Goal: Transaction & Acquisition: Purchase product/service

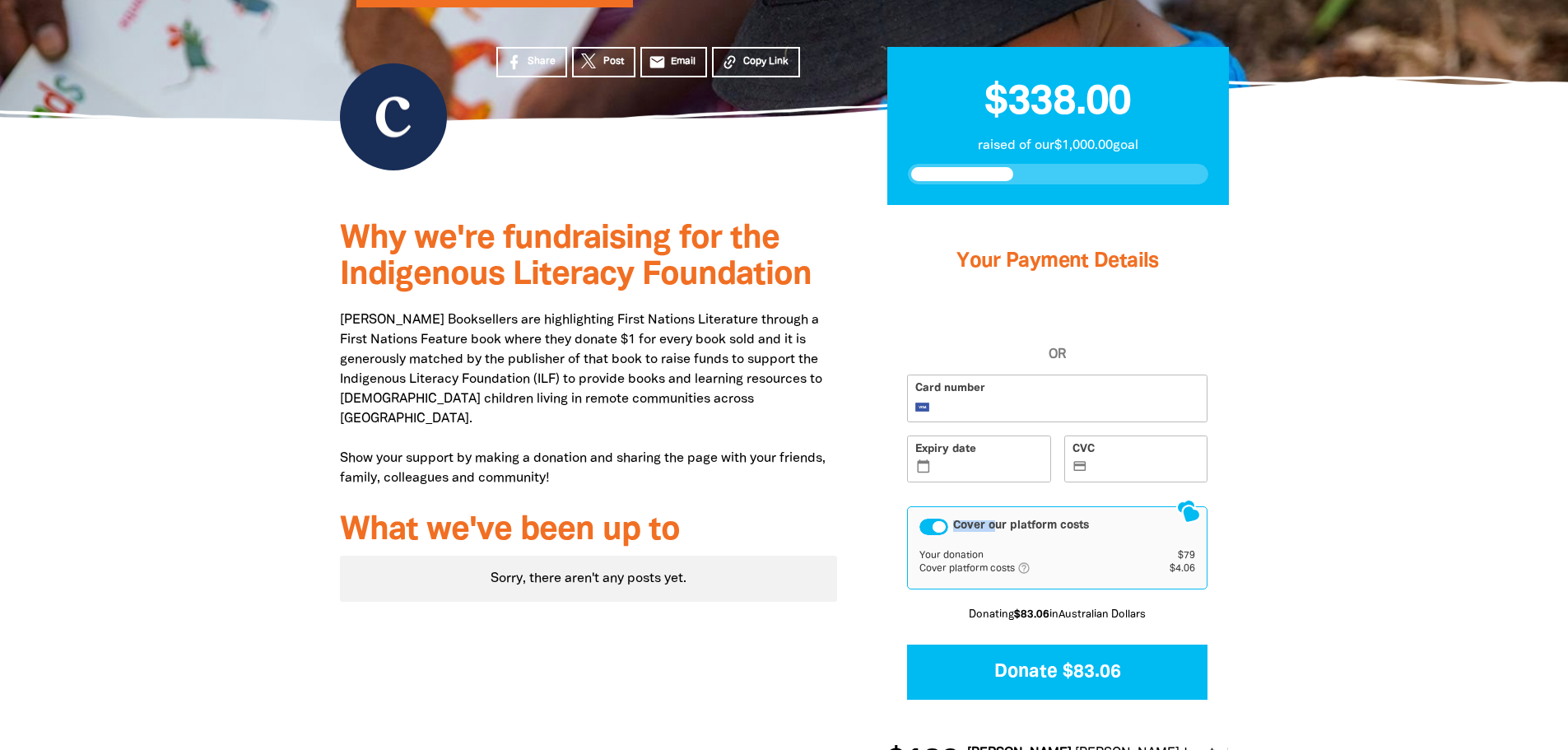
drag, startPoint x: 994, startPoint y: 438, endPoint x: 1100, endPoint y: 429, distance: 106.4
click at [1100, 519] on div "Cover our platform costs" at bounding box center [1058, 527] width 276 height 17
click at [1028, 562] on icon "help_outlined" at bounding box center [1030, 568] width 26 height 13
click at [939, 519] on div "Cover our platform costs" at bounding box center [934, 527] width 29 height 17
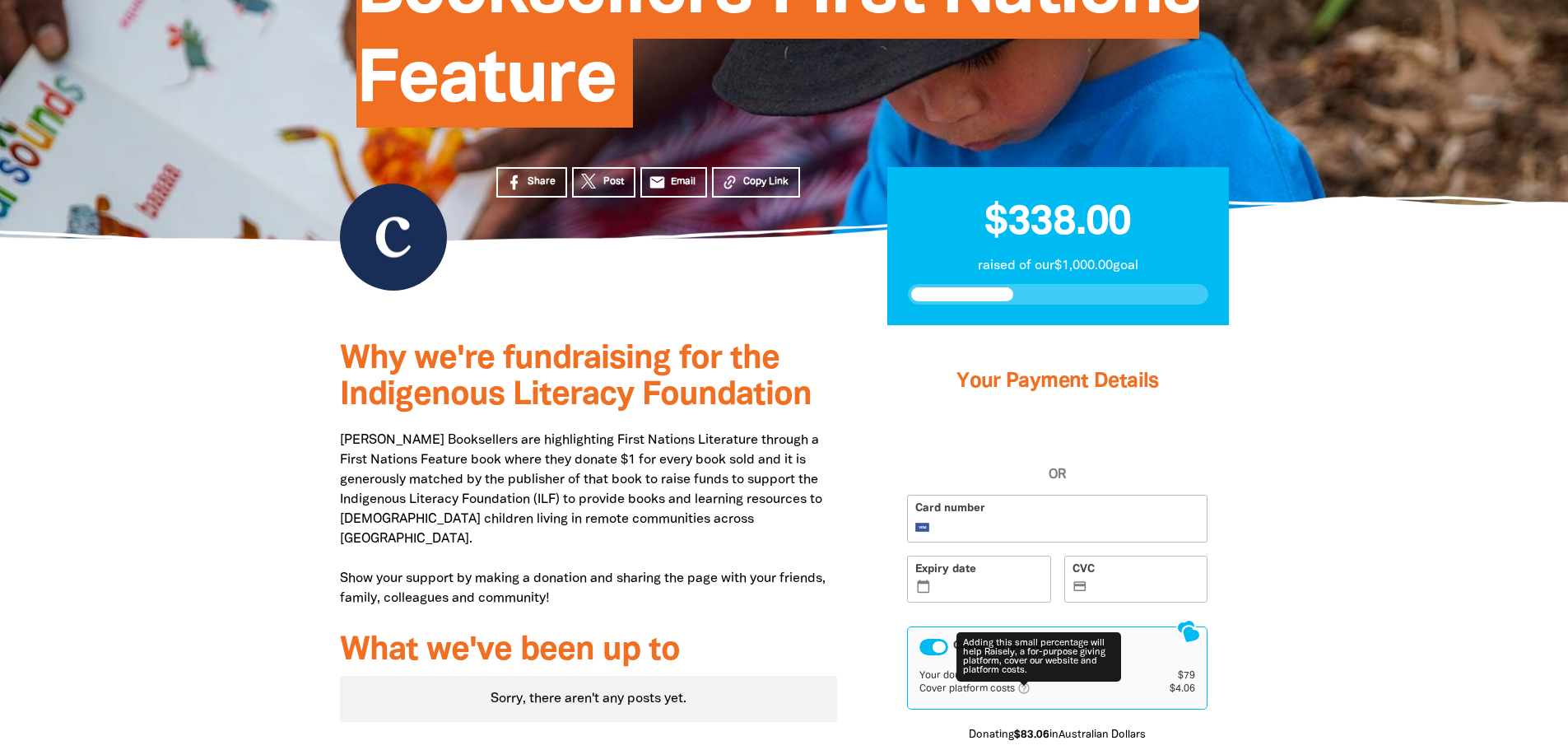
scroll to position [471, 0]
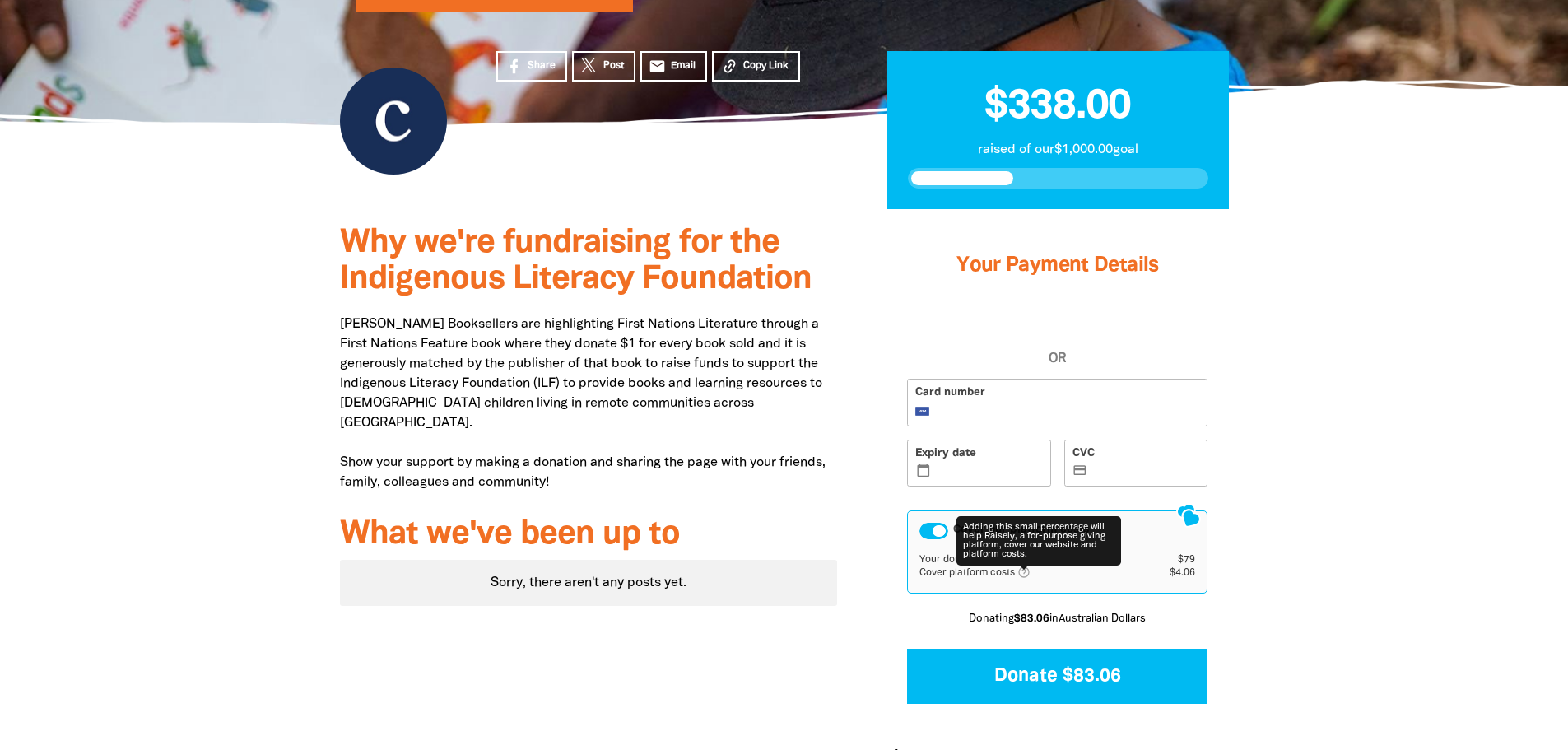
click at [940, 523] on div "Cover our platform costs" at bounding box center [934, 531] width 29 height 17
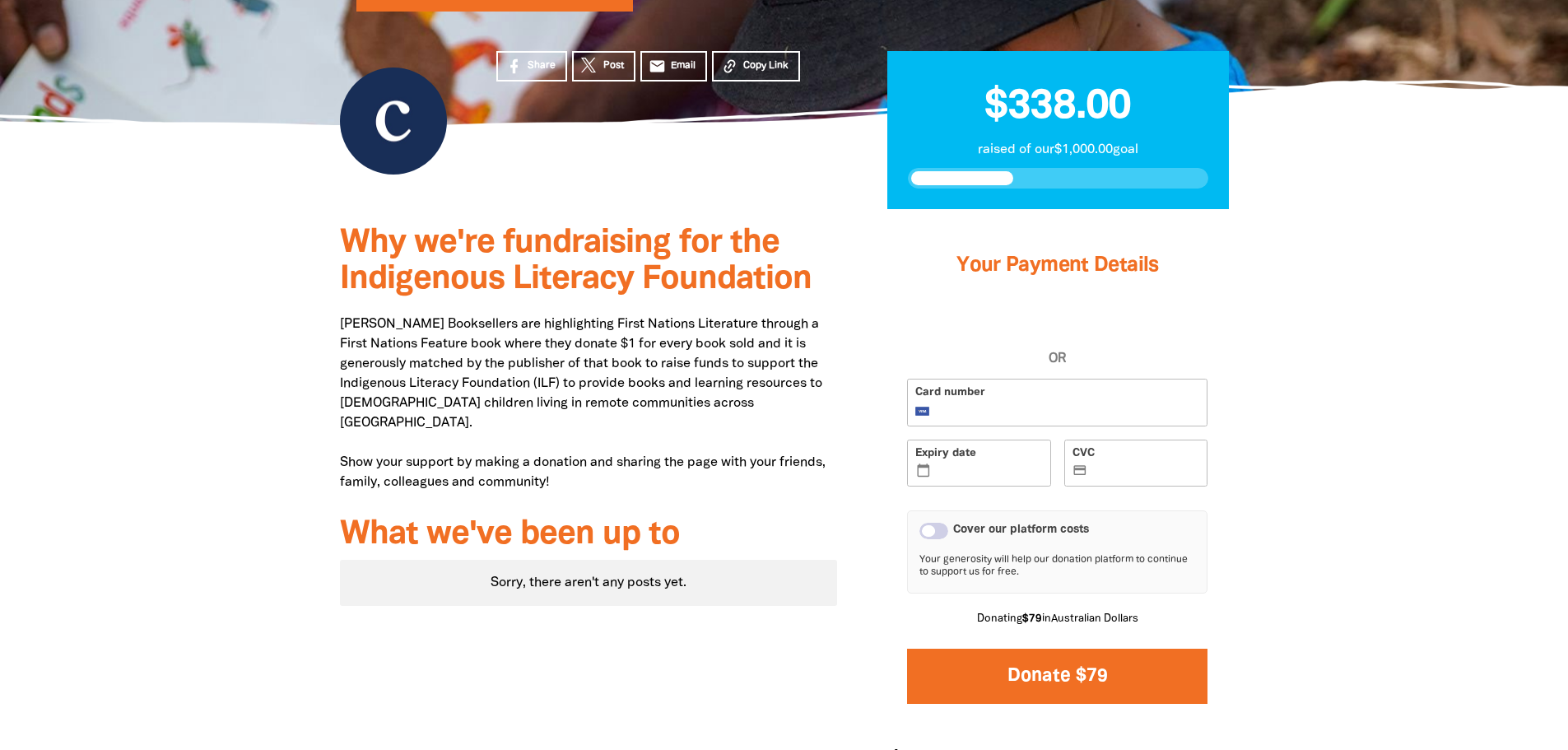
drag, startPoint x: 1018, startPoint y: 566, endPoint x: 995, endPoint y: 461, distance: 107.5
click at [999, 466] on form "Card number Expiry date calendar_today CVC credit_card Cover our platform costs…" at bounding box center [1058, 541] width 301 height 325
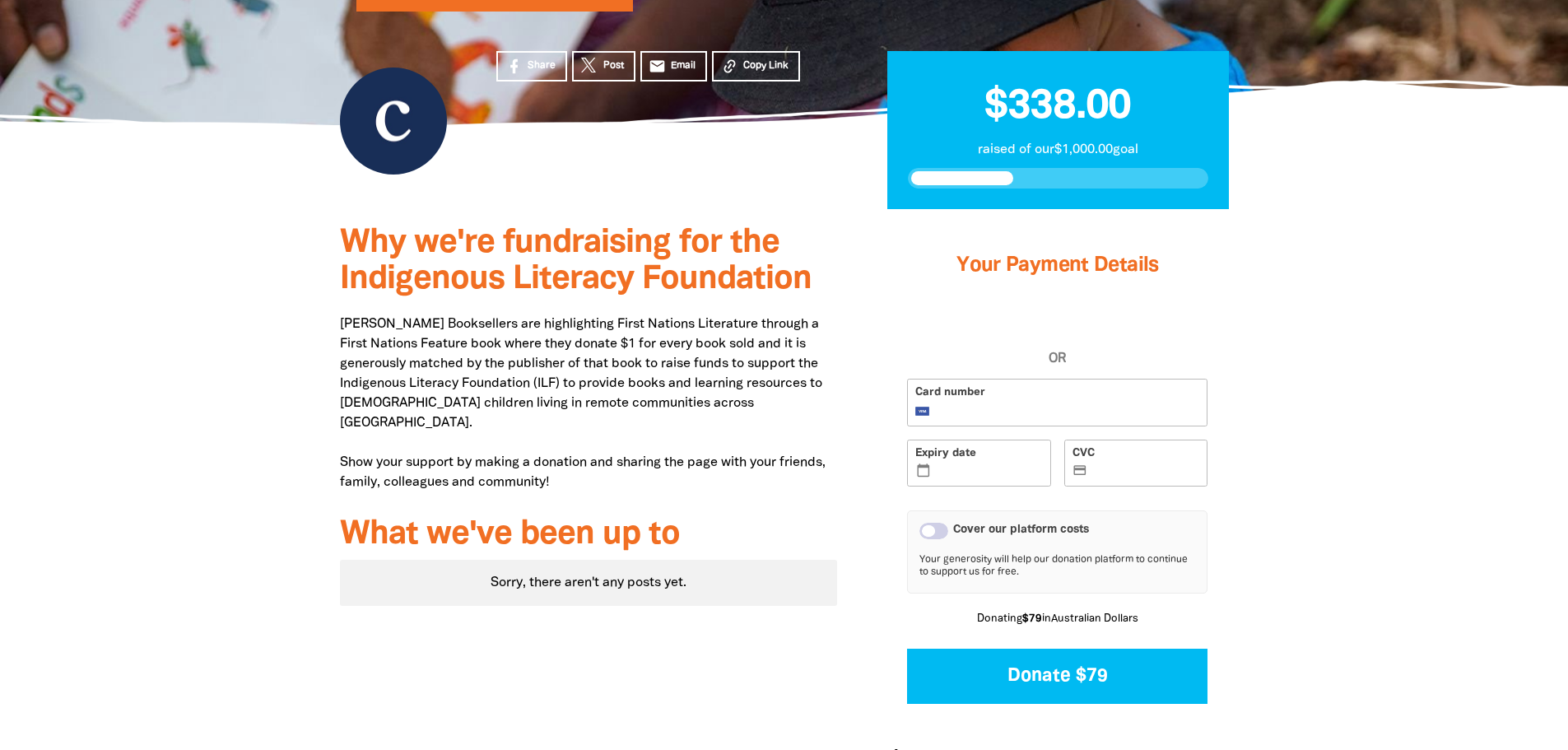
click at [936, 523] on div "Cover our platform costs" at bounding box center [934, 531] width 29 height 17
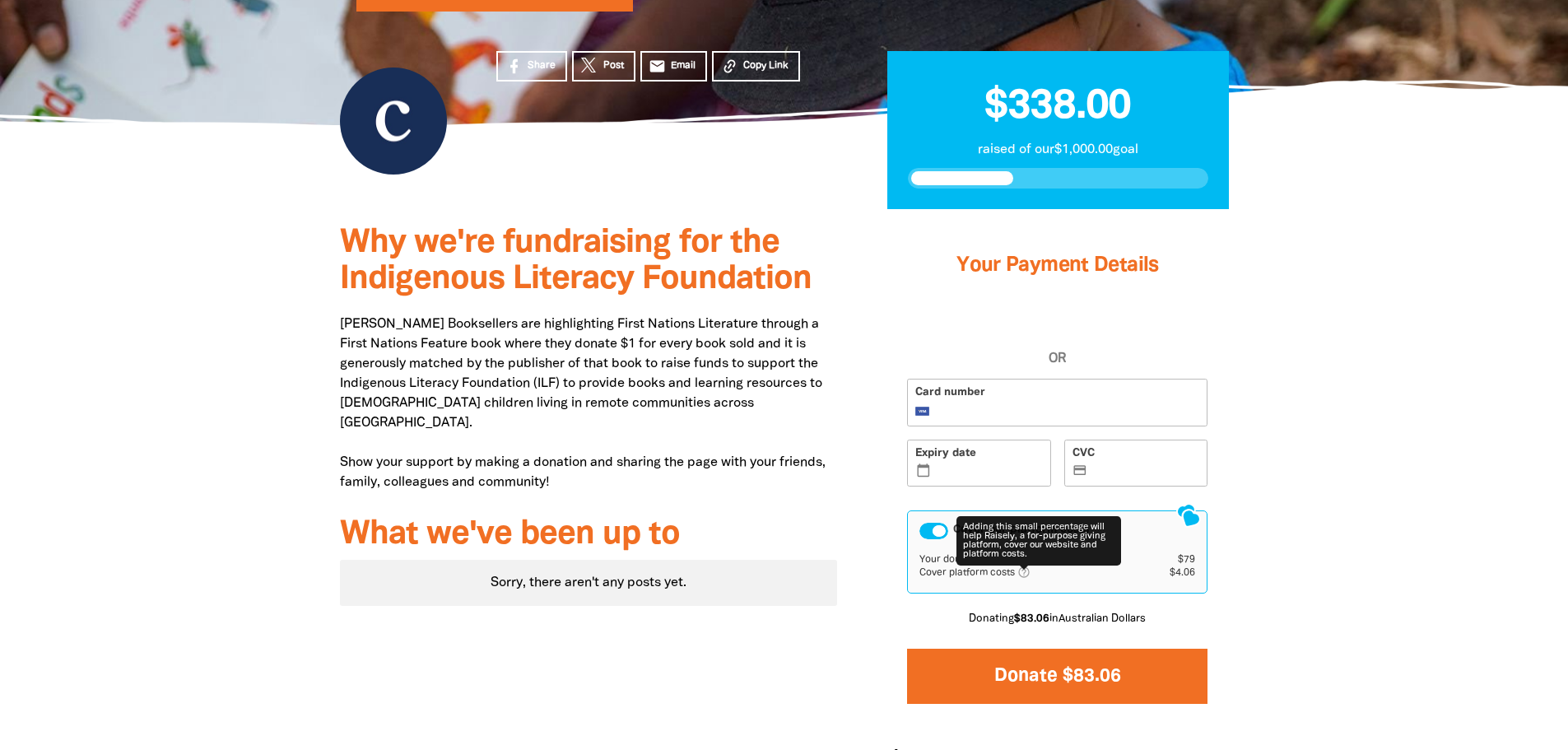
drag, startPoint x: 1089, startPoint y: 588, endPoint x: 1097, endPoint y: 510, distance: 78.4
click at [1097, 510] on form "Card number Expiry date calendar_today CVC credit_card Cover our platform costs…" at bounding box center [1058, 541] width 301 height 325
drag, startPoint x: 1101, startPoint y: 576, endPoint x: 855, endPoint y: 497, distance: 258.4
click at [855, 497] on div "Why we're fundraising for the Indigenous Literacy Foundation [PERSON_NAME] Book…" at bounding box center [784, 509] width 988 height 600
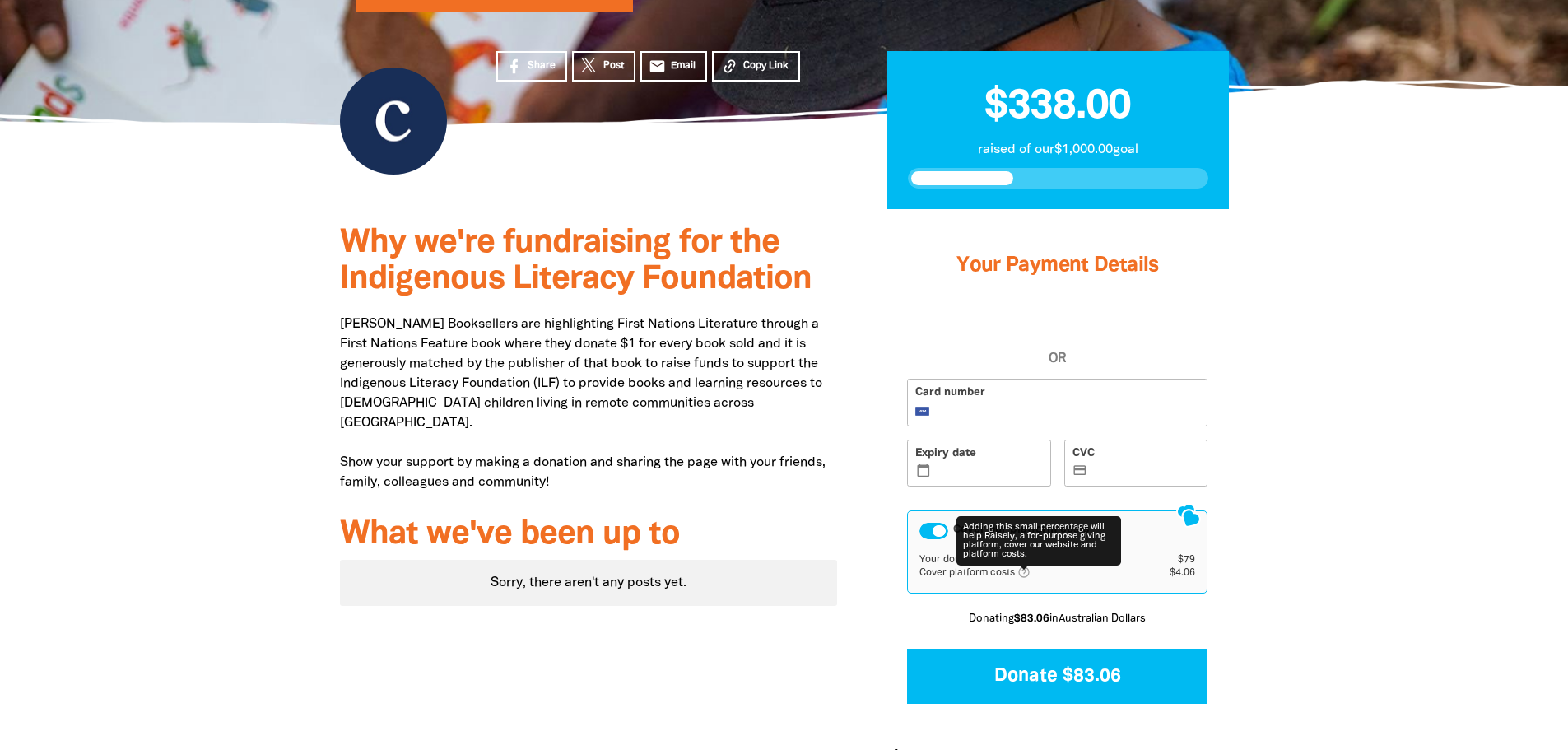
click at [855, 497] on div "Why we're fundraising for the Indigenous Literacy Foundation [PERSON_NAME] Book…" at bounding box center [589, 509] width 547 height 600
click at [1022, 566] on icon "help_outlined" at bounding box center [1030, 572] width 26 height 13
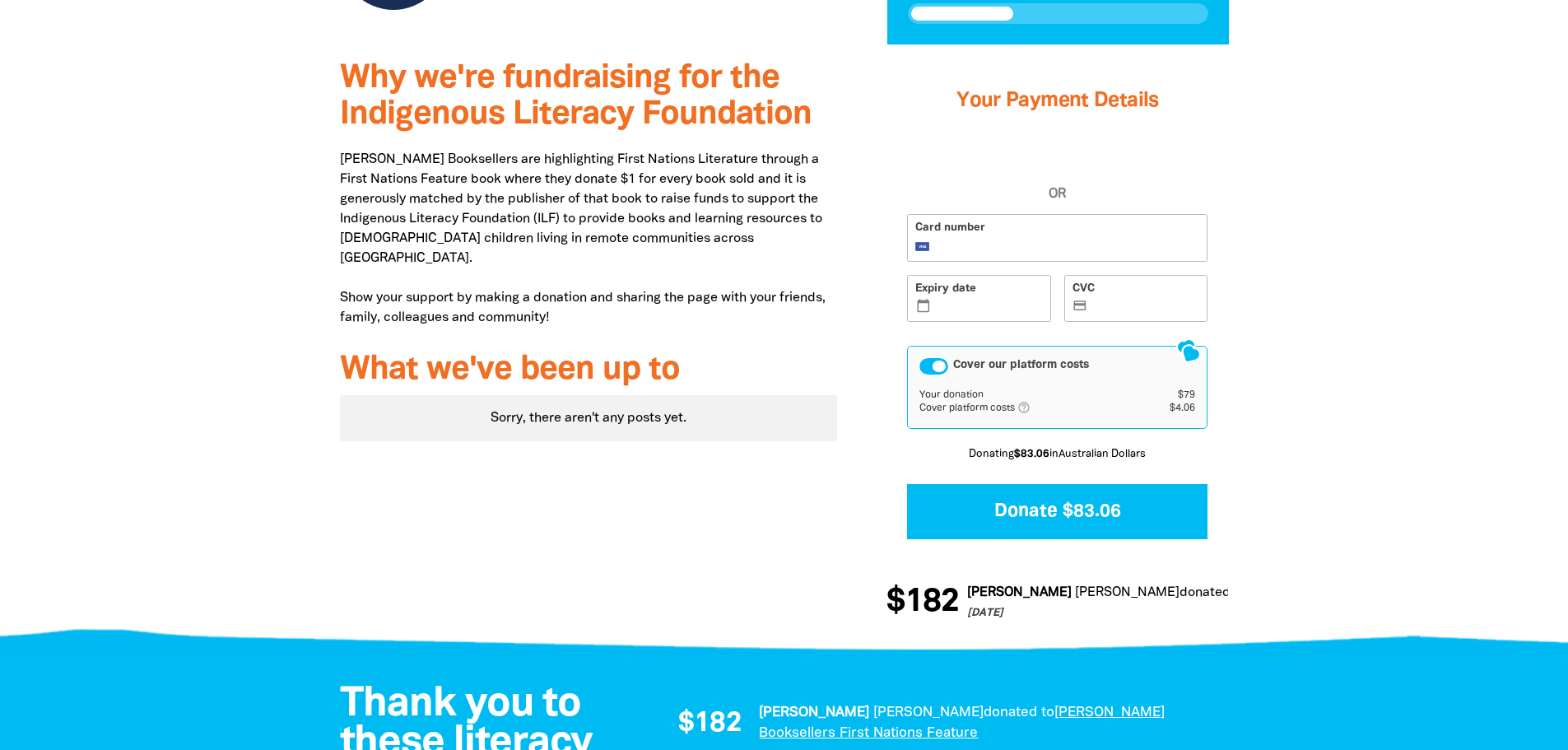
scroll to position [553, 0]
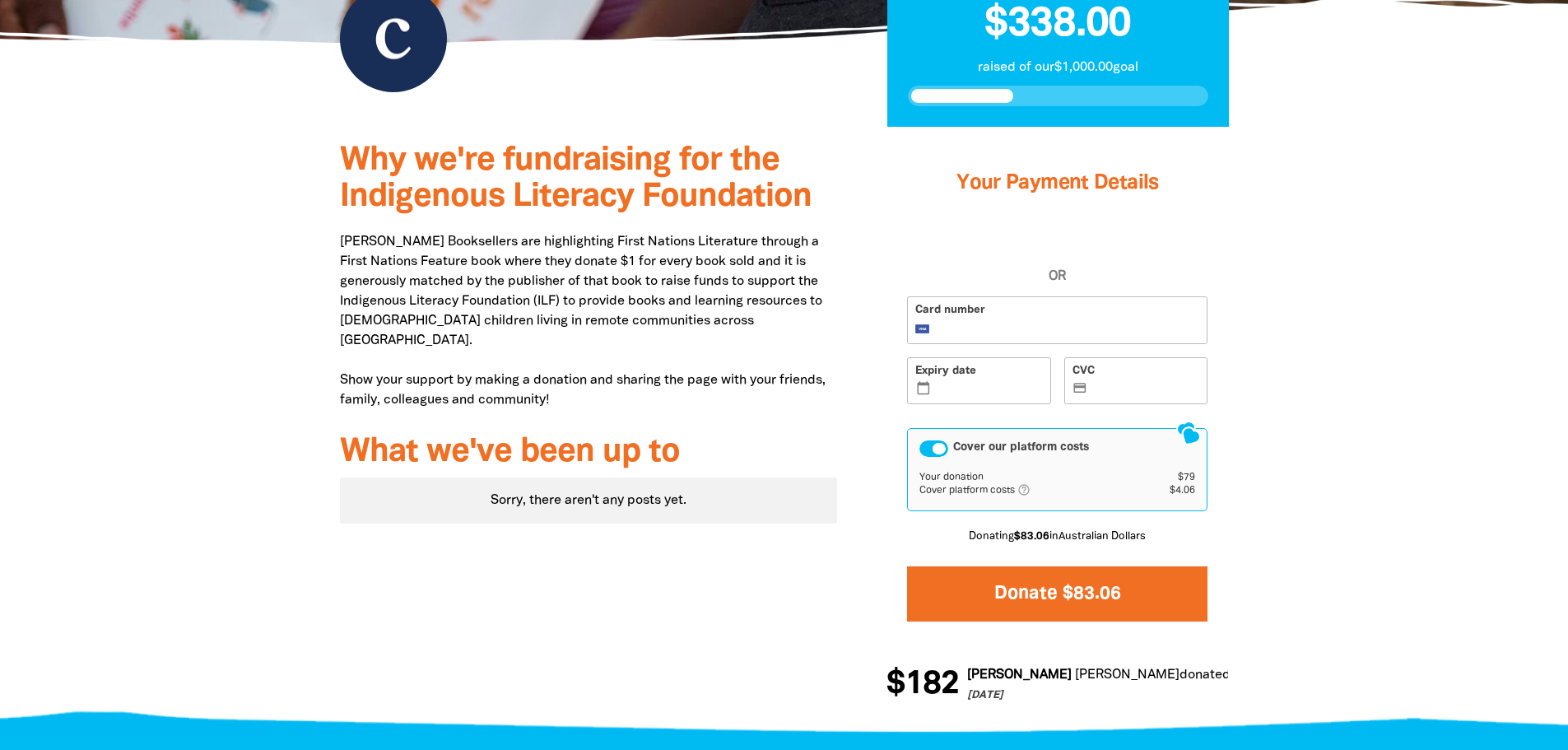
drag, startPoint x: 1057, startPoint y: 523, endPoint x: 821, endPoint y: 531, distance: 236.1
click at [821, 531] on div "Why we're fundraising for the Indigenous Literacy Foundation [PERSON_NAME] Book…" at bounding box center [784, 427] width 988 height 600
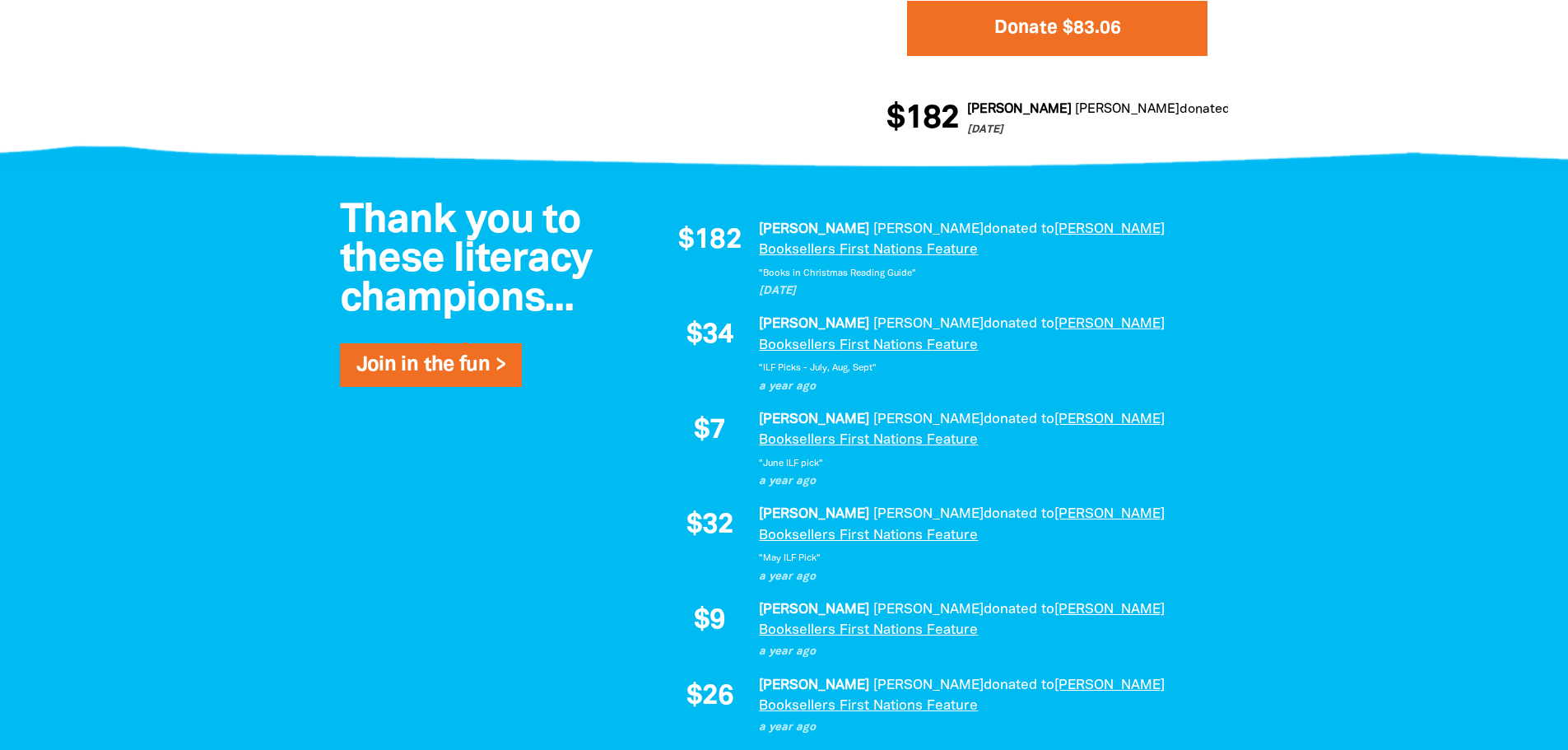
scroll to position [1130, 0]
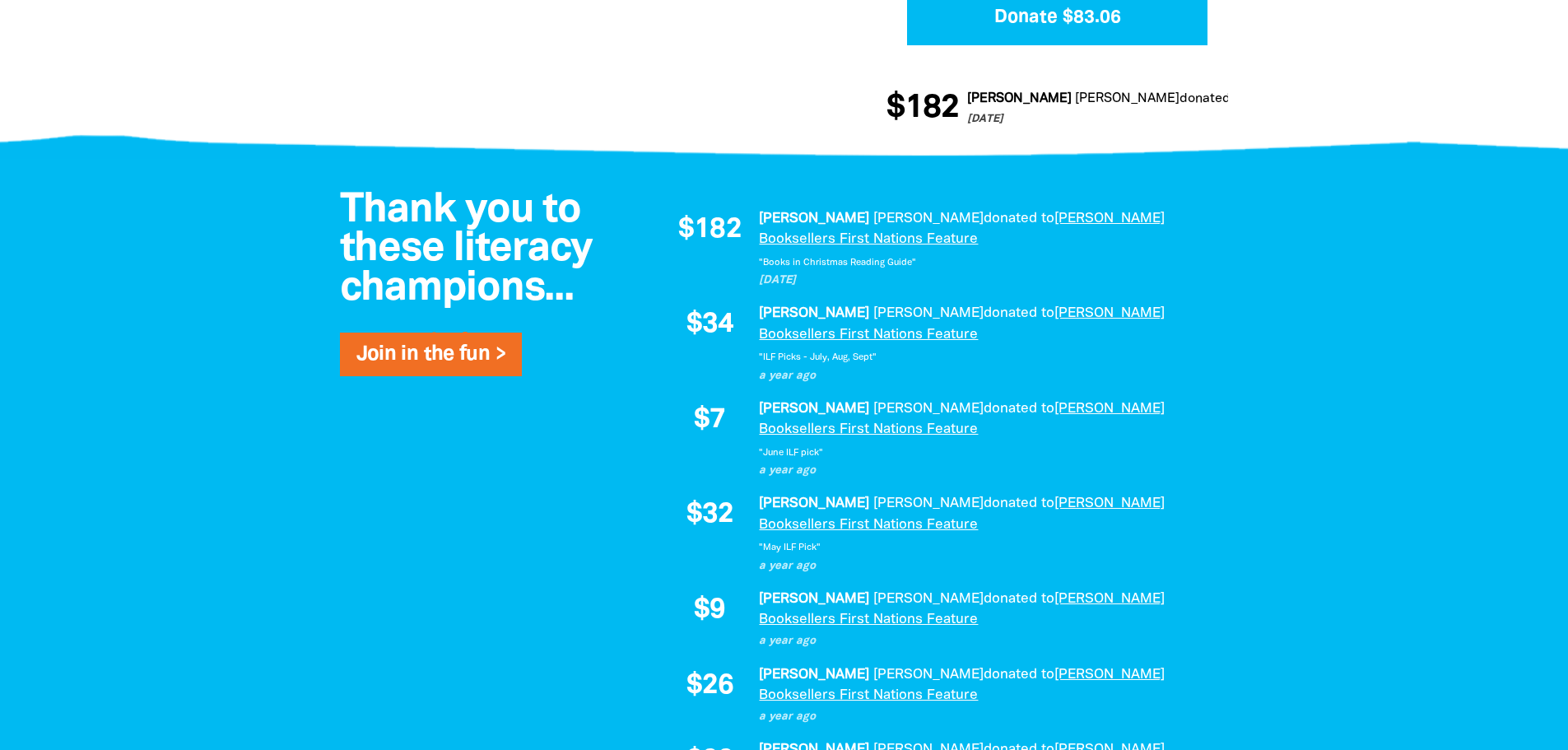
drag, startPoint x: 706, startPoint y: 650, endPoint x: 775, endPoint y: 645, distance: 69.2
drag, startPoint x: 708, startPoint y: 572, endPoint x: 747, endPoint y: 571, distance: 39.0
drag, startPoint x: 700, startPoint y: 512, endPoint x: 727, endPoint y: 513, distance: 27.0
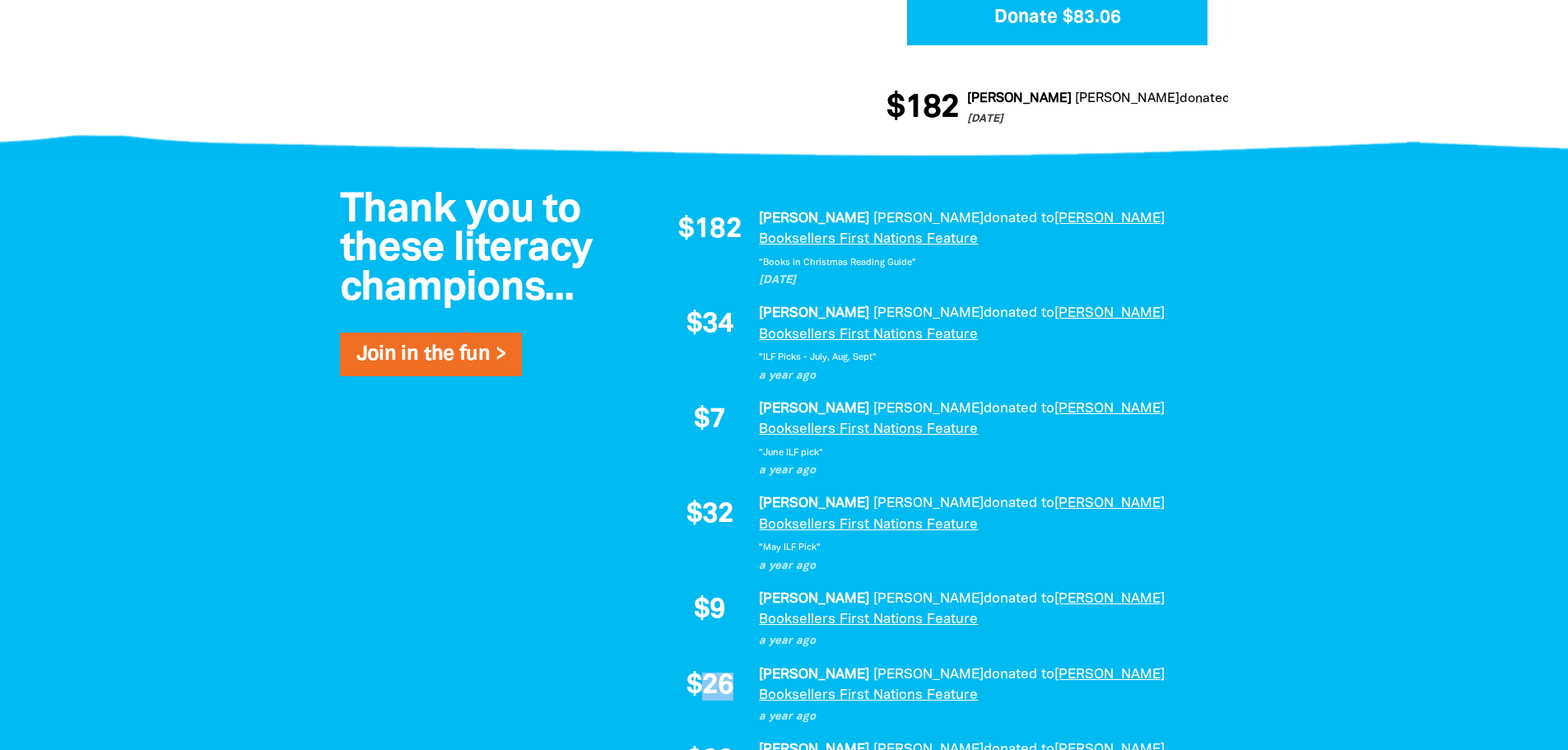
click at [727, 673] on span "$26" at bounding box center [710, 687] width 47 height 28
drag, startPoint x: 719, startPoint y: 441, endPoint x: 731, endPoint y: 443, distance: 12.2
click at [731, 589] on div "$9" at bounding box center [710, 619] width 83 height 62
drag, startPoint x: 703, startPoint y: 363, endPoint x: 719, endPoint y: 365, distance: 16.1
click at [719, 501] on span "$32" at bounding box center [710, 515] width 47 height 28
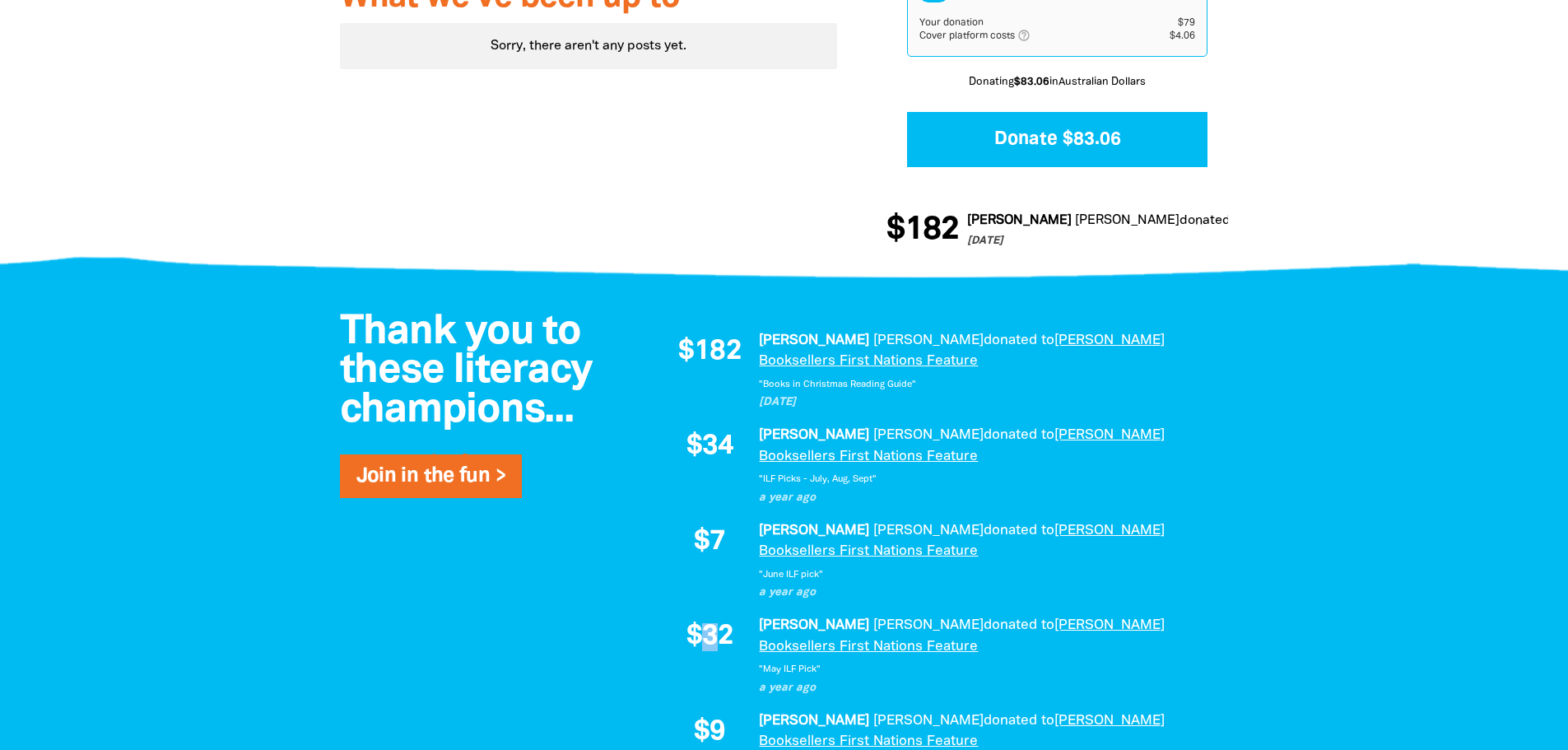
scroll to position [883, 0]
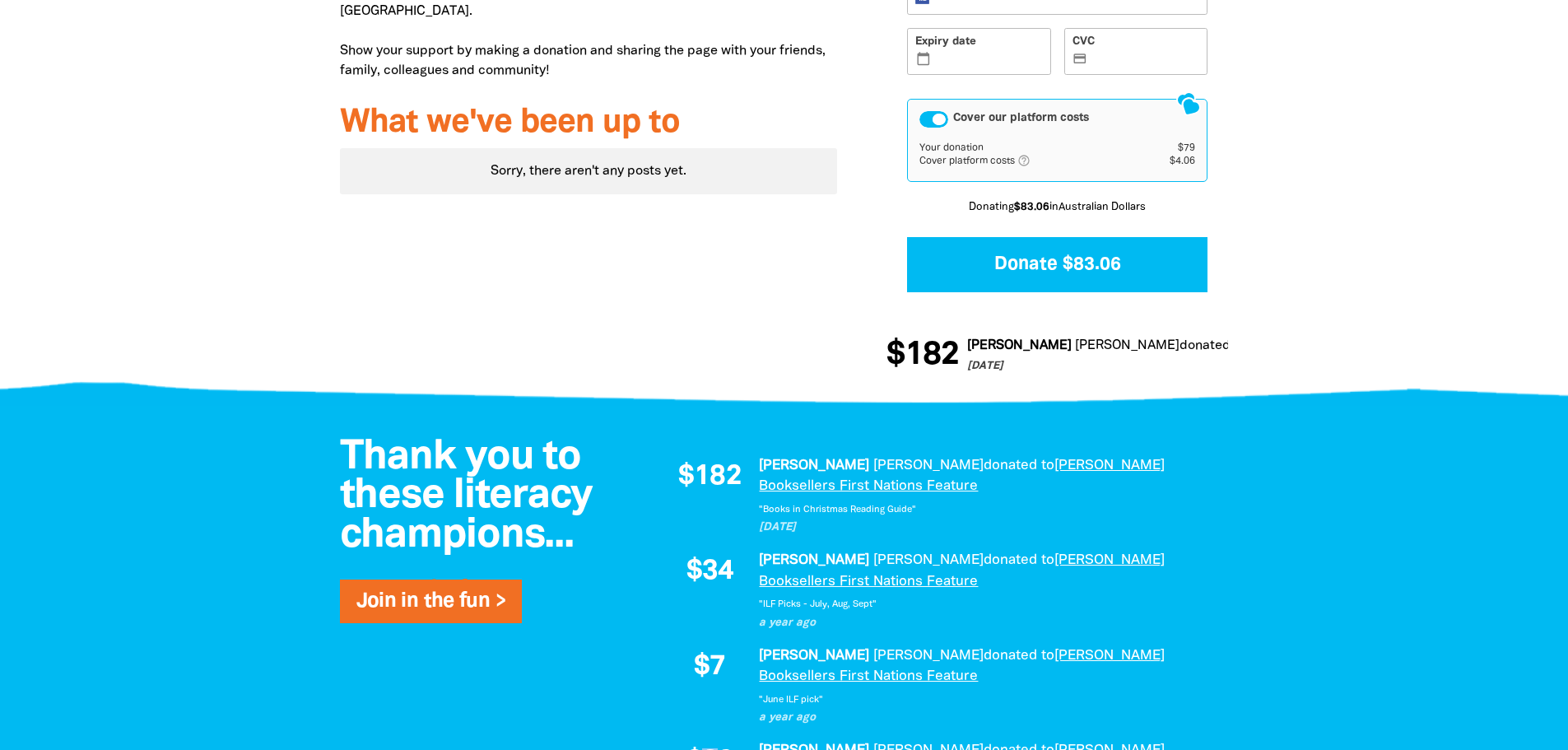
drag, startPoint x: 760, startPoint y: 424, endPoint x: 836, endPoint y: 421, distance: 76.1
click at [836, 520] on p "[DATE]" at bounding box center [985, 528] width 452 height 17
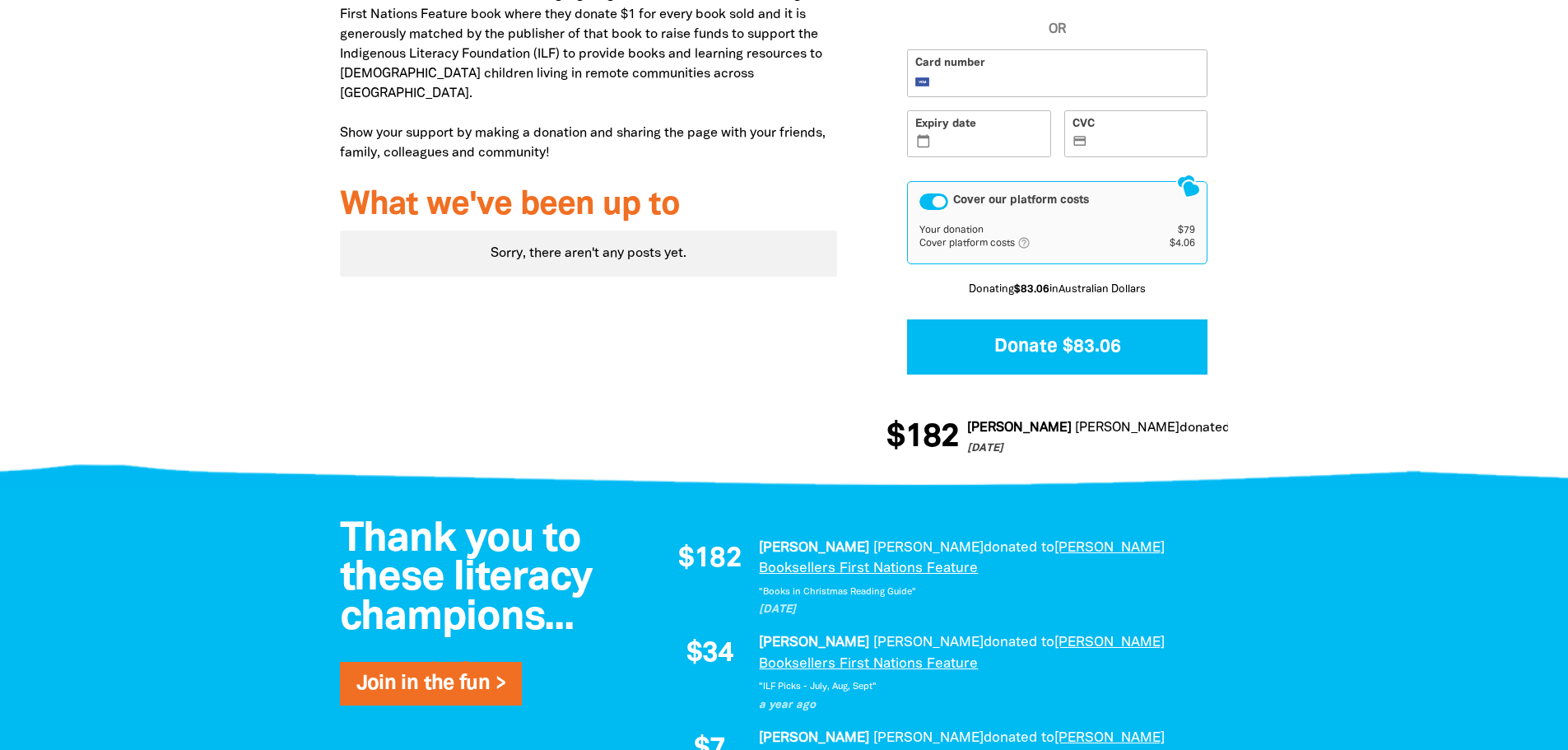
scroll to position [718, 0]
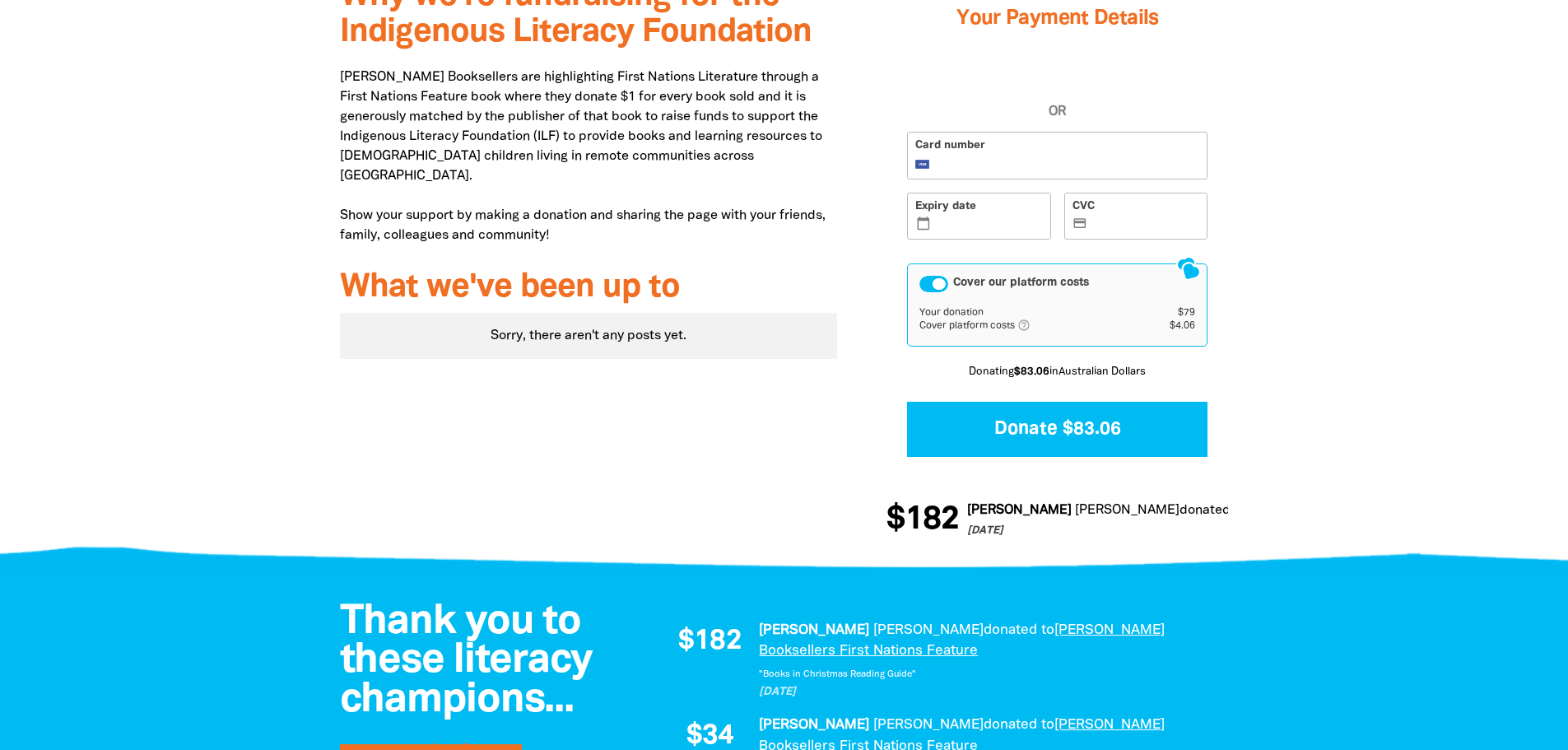
click at [793, 404] on div "Why we're fundraising for the Indigenous Literacy Foundation [PERSON_NAME] Book…" at bounding box center [589, 262] width 547 height 600
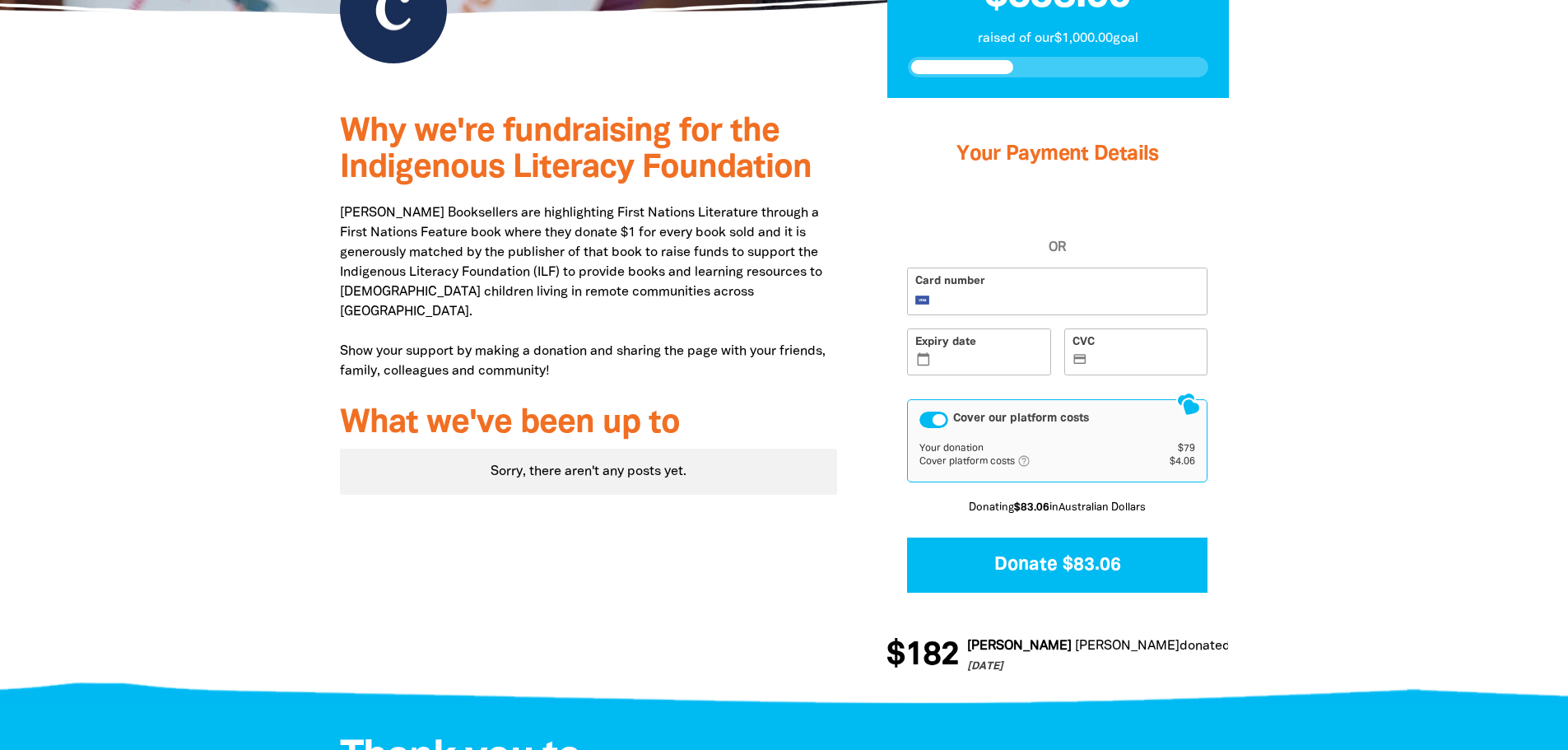
scroll to position [553, 0]
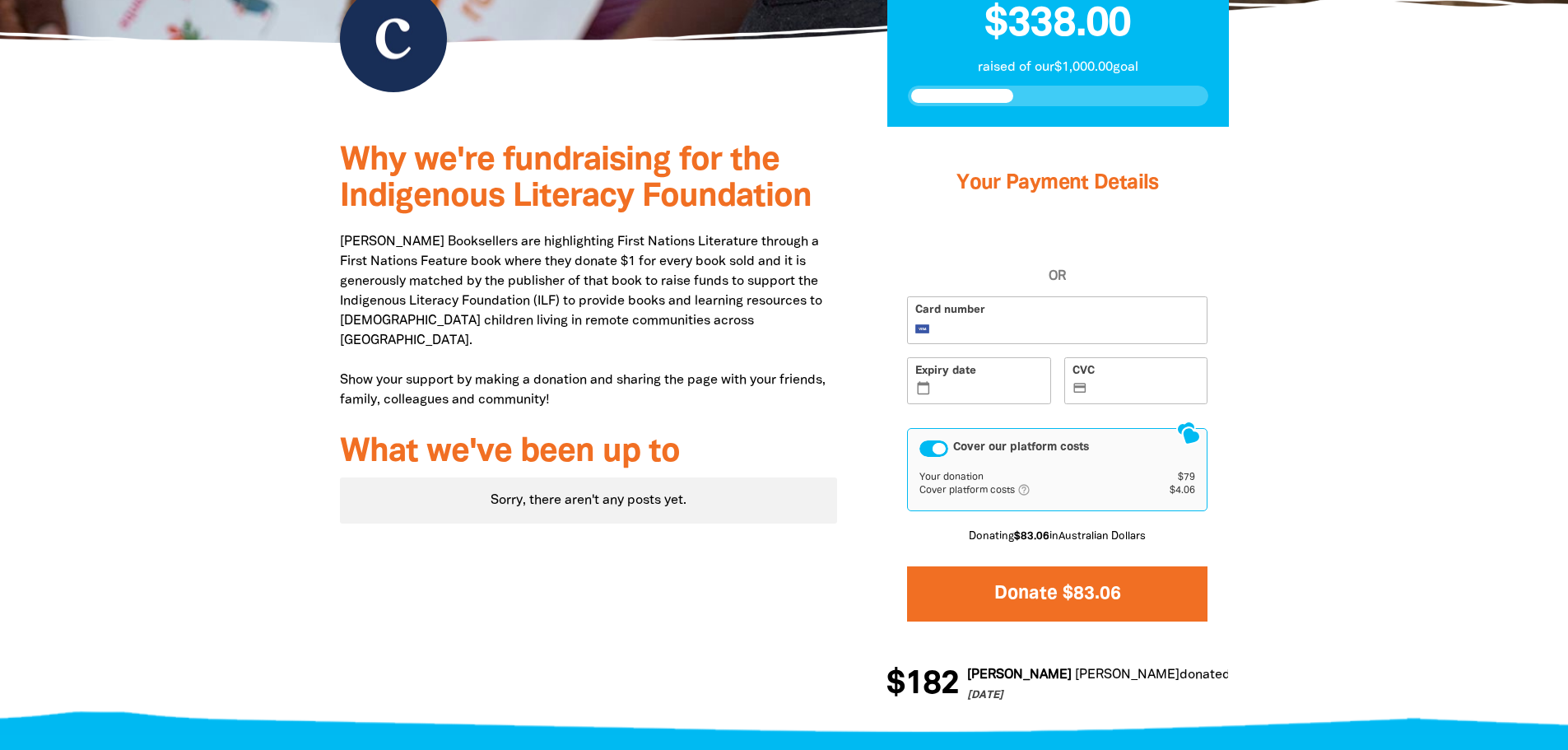
click at [1101, 567] on button "Donate $83.06" at bounding box center [1058, 594] width 301 height 55
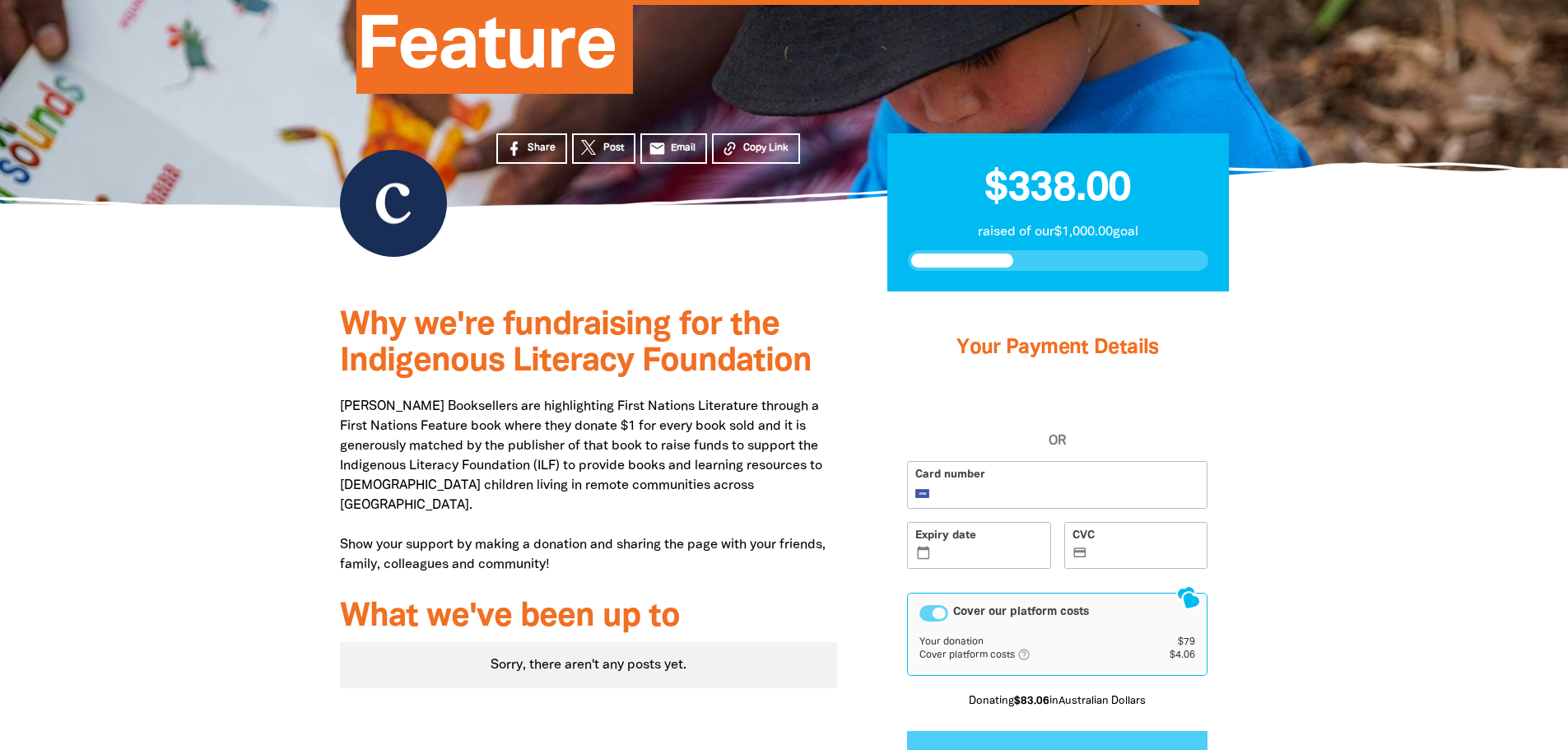
scroll to position [224, 0]
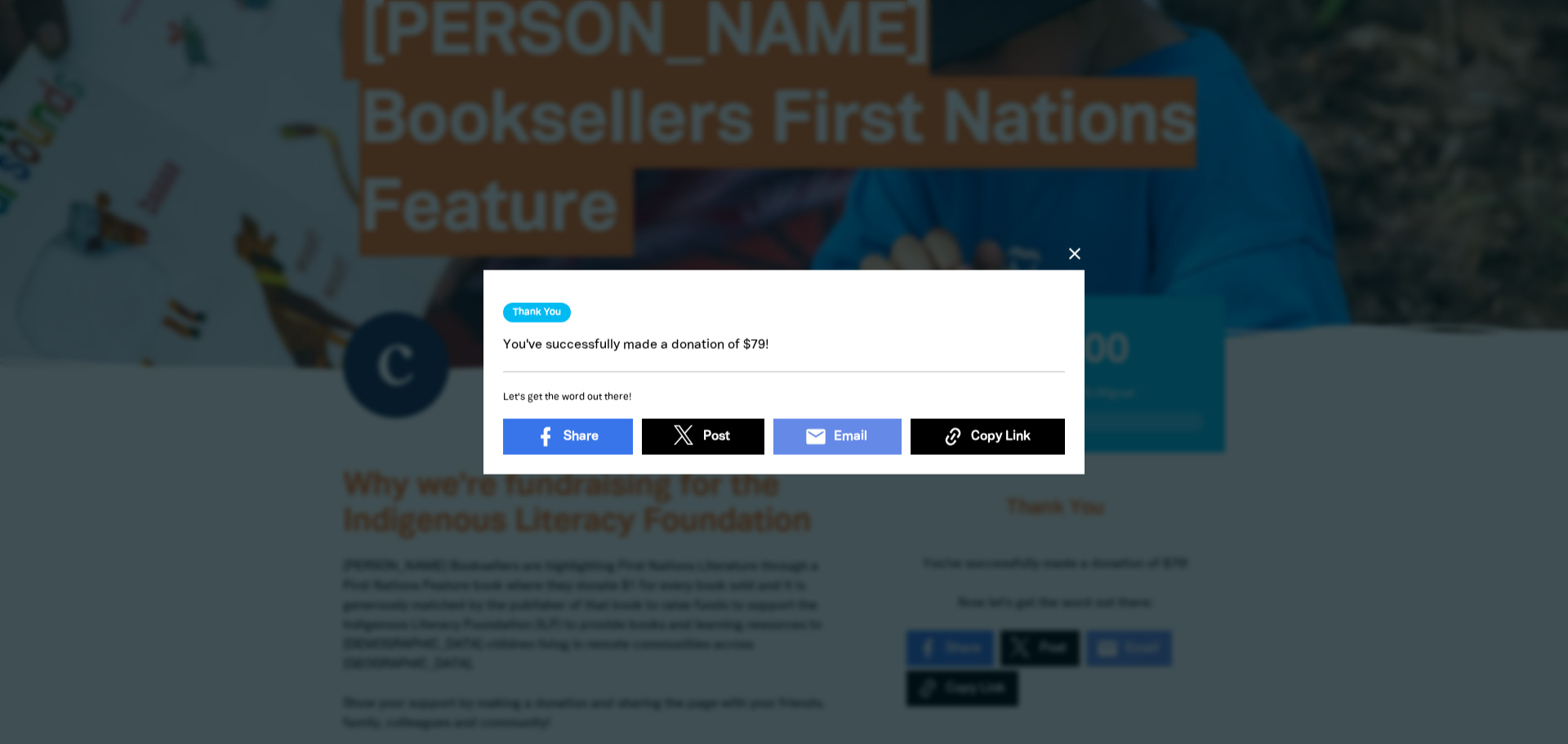
click at [1070, 243] on icon "close" at bounding box center [1075, 253] width 20 height 20
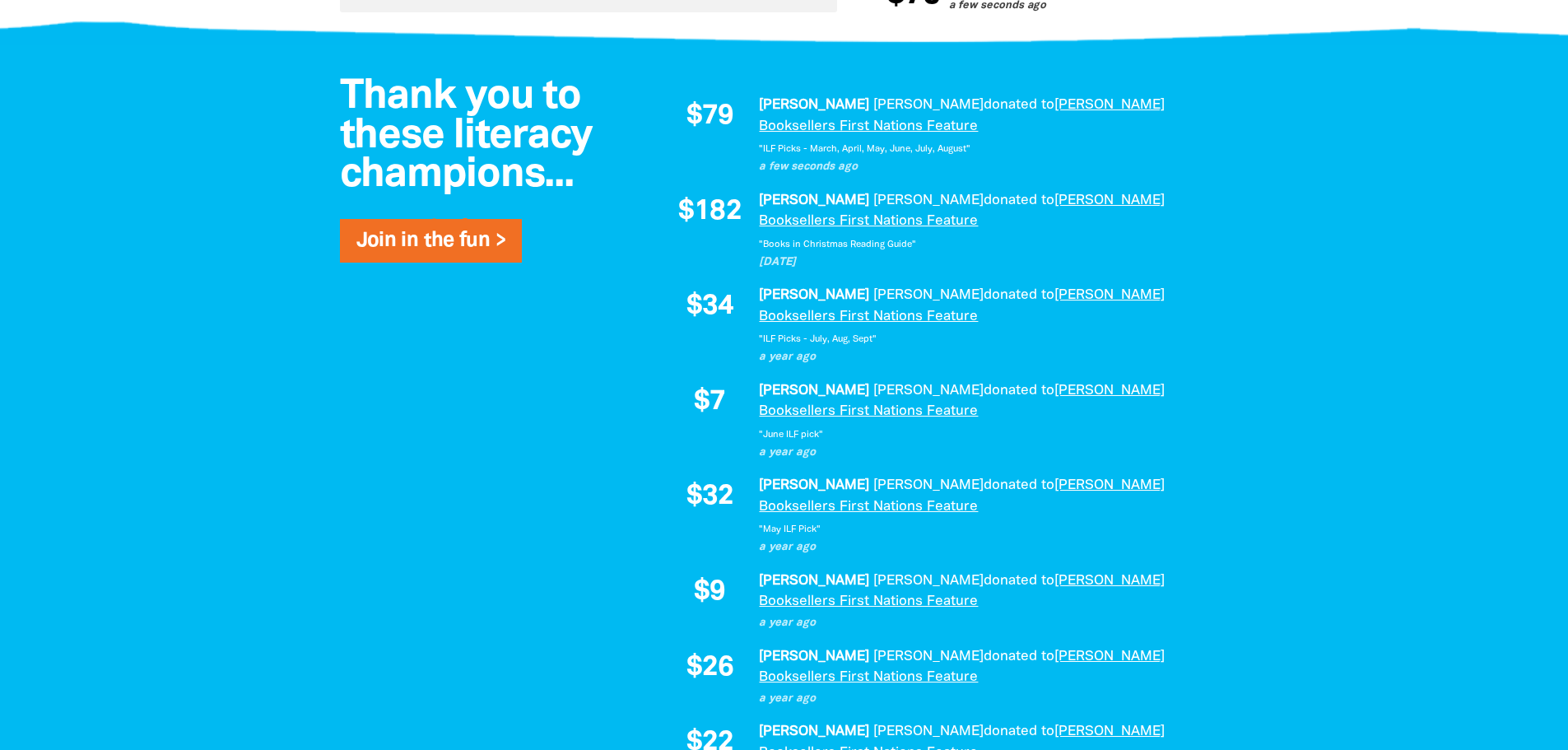
scroll to position [800, 0]
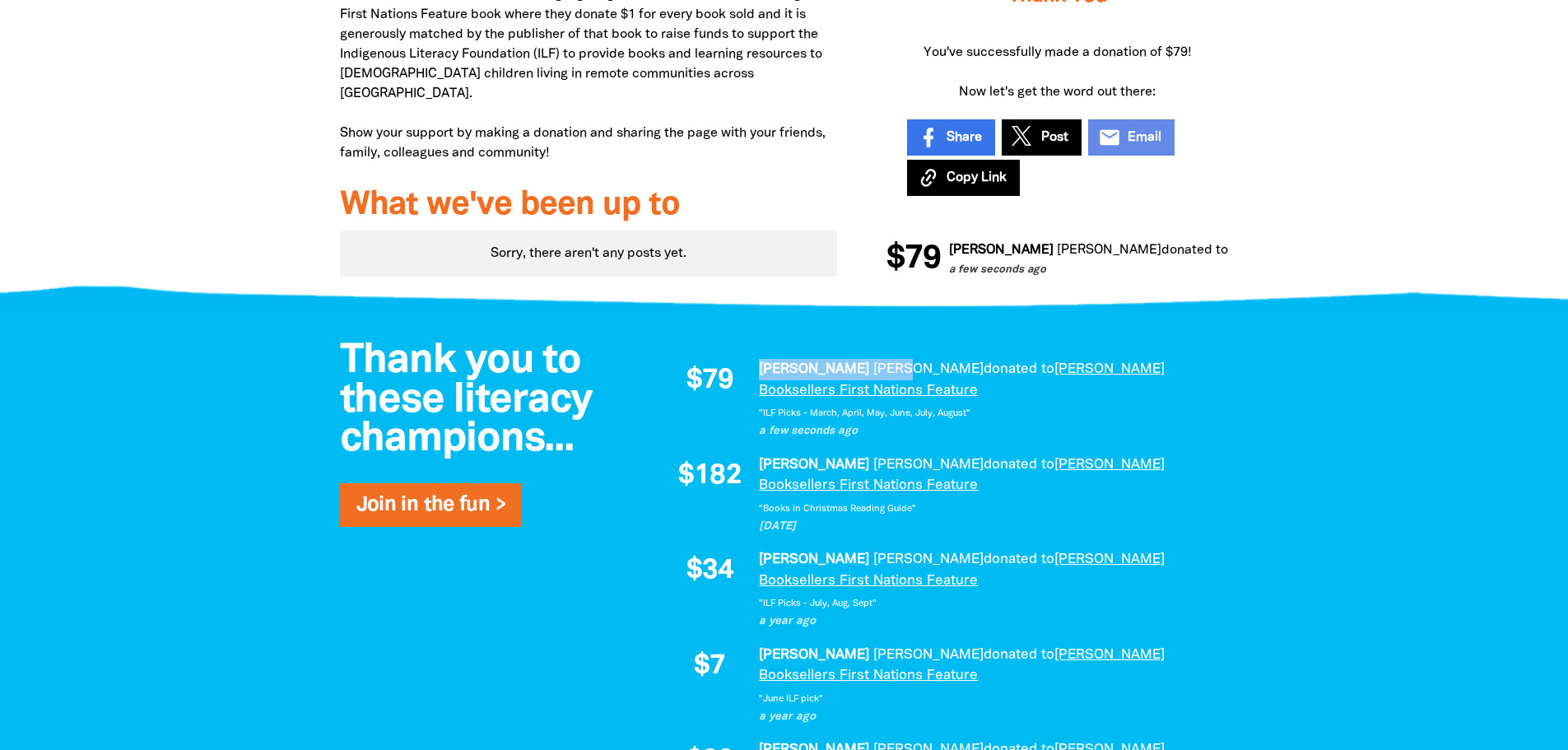
drag, startPoint x: 759, startPoint y: 268, endPoint x: 844, endPoint y: 267, distance: 85.0
click at [844, 359] on p "[PERSON_NAME] donated to [PERSON_NAME] Booksellers First Nations Feature" at bounding box center [985, 380] width 452 height 42
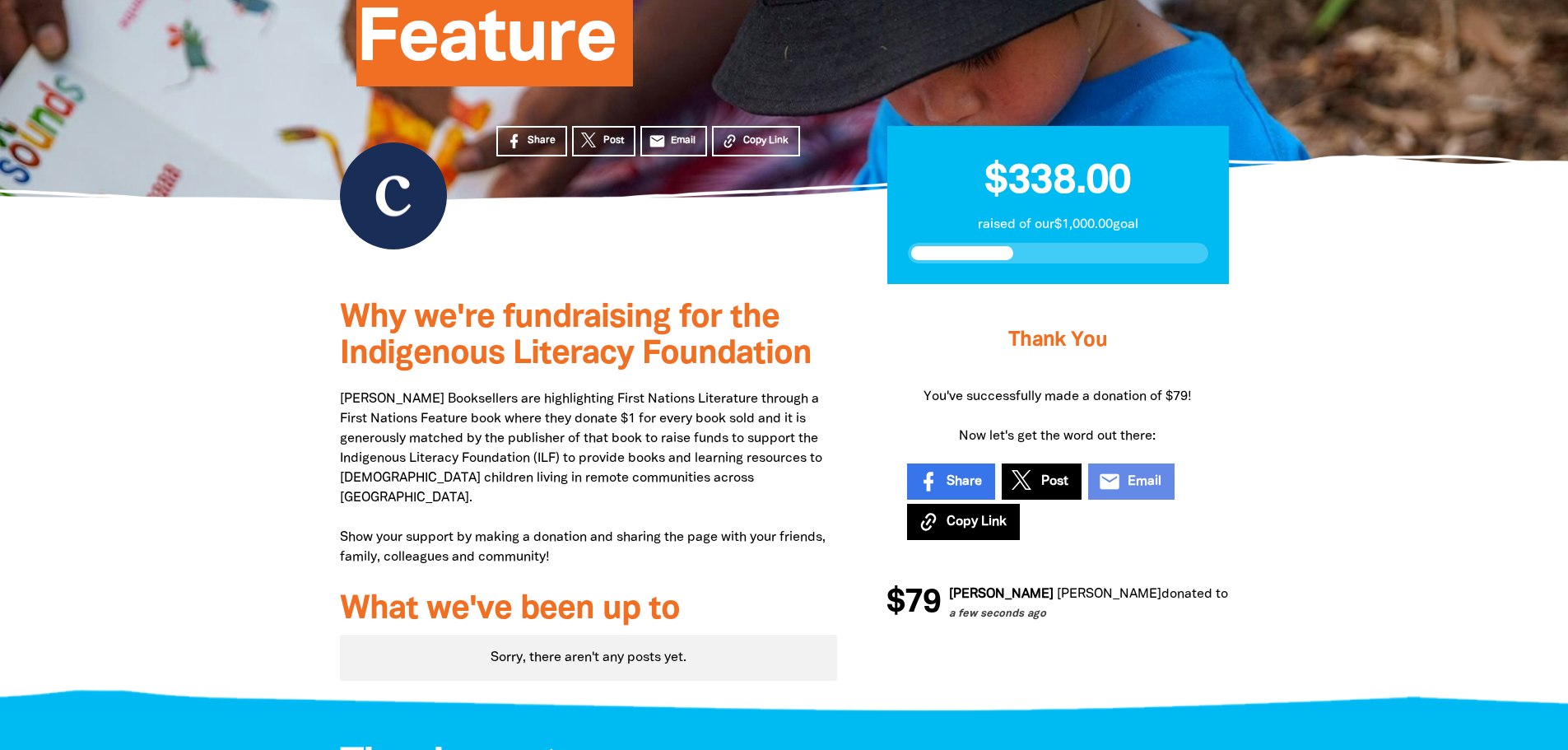
scroll to position [389, 0]
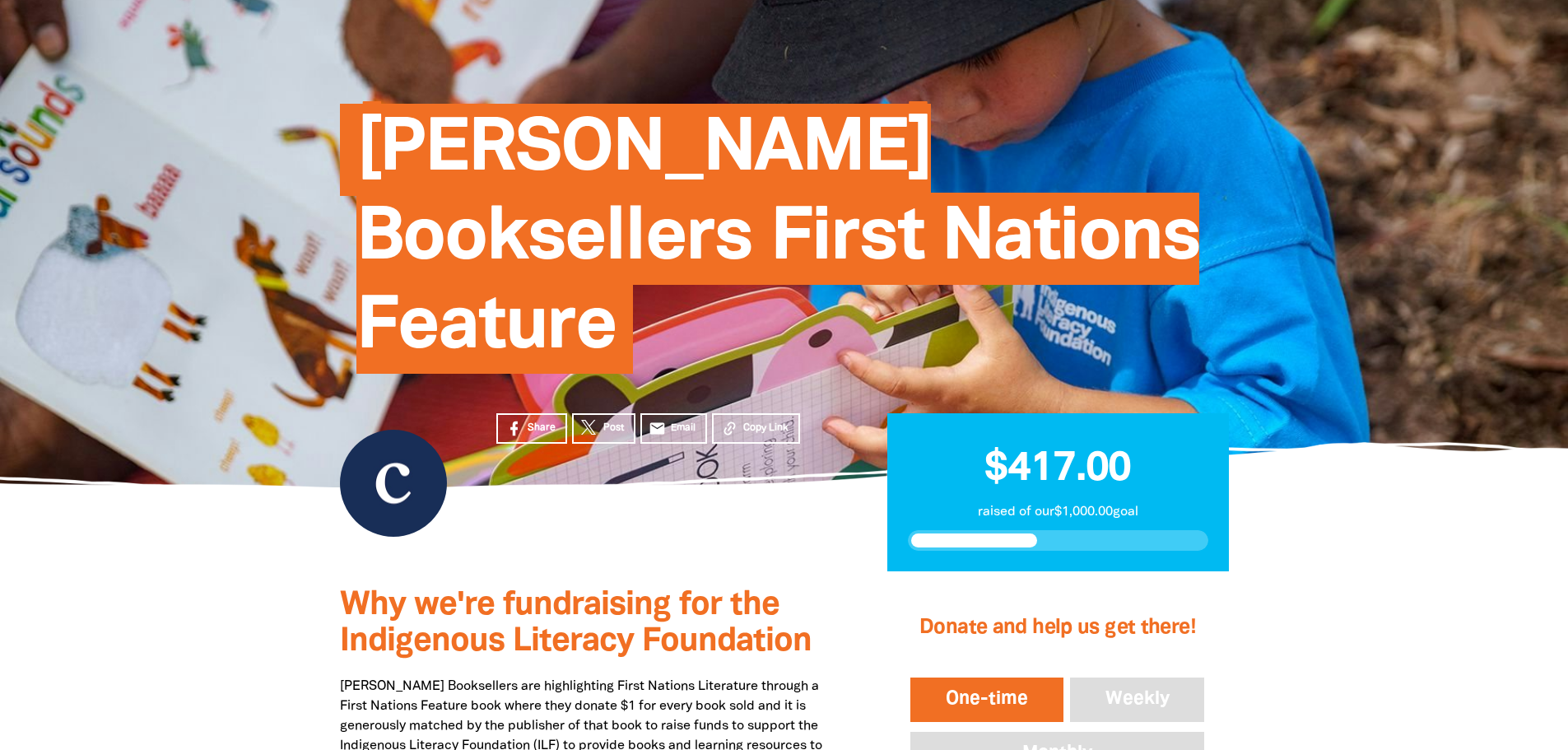
scroll to position [247, 0]
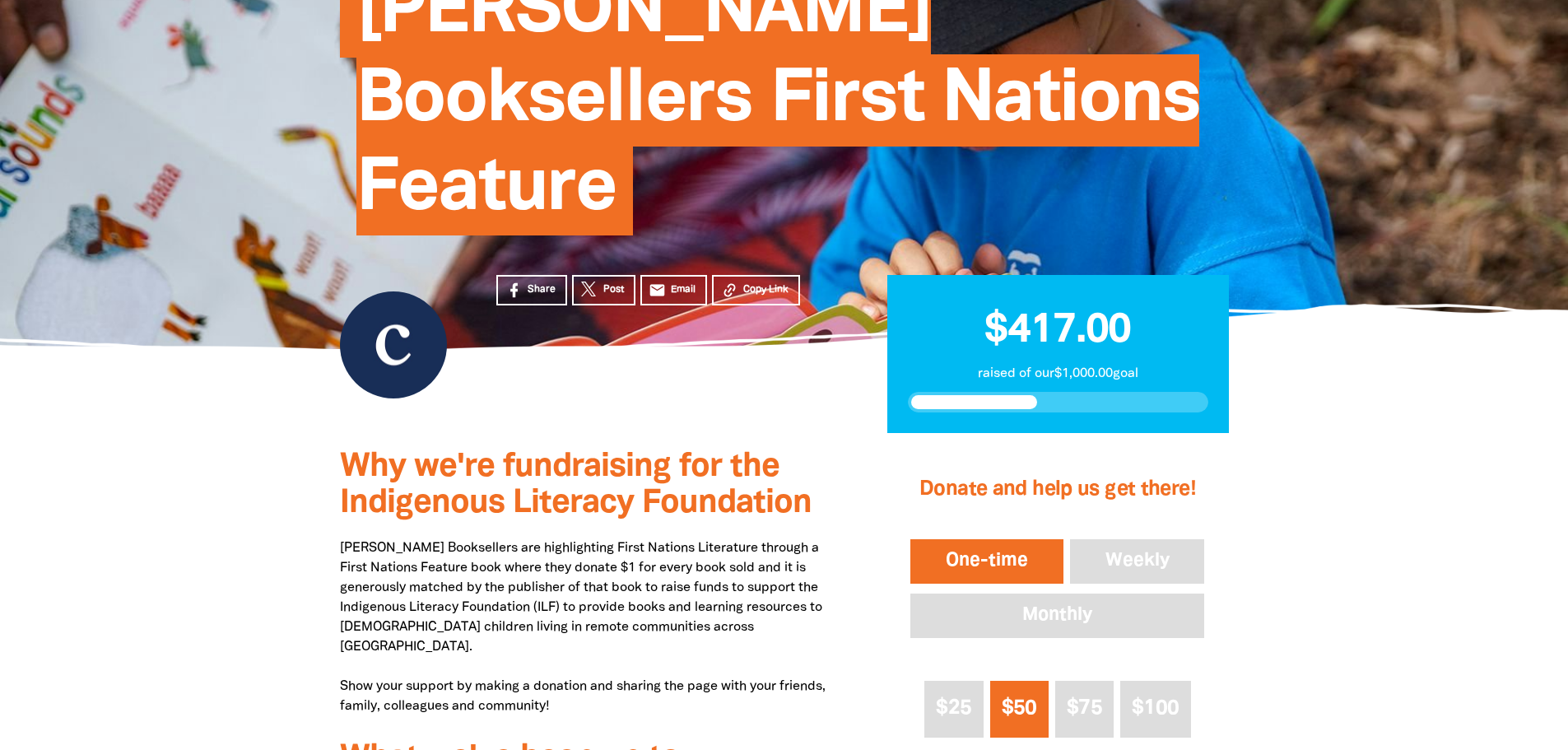
drag, startPoint x: 1033, startPoint y: 310, endPoint x: 892, endPoint y: 328, distance: 142.1
click at [892, 328] on div "$417.00 raised of our $1,000.00 goal" at bounding box center [1059, 354] width 342 height 159
drag, startPoint x: 356, startPoint y: 569, endPoint x: 485, endPoint y: 576, distance: 129.2
click at [485, 576] on p "Collins Booksellers are highlighting First Nations Literature through a First N…" at bounding box center [589, 627] width 498 height 178
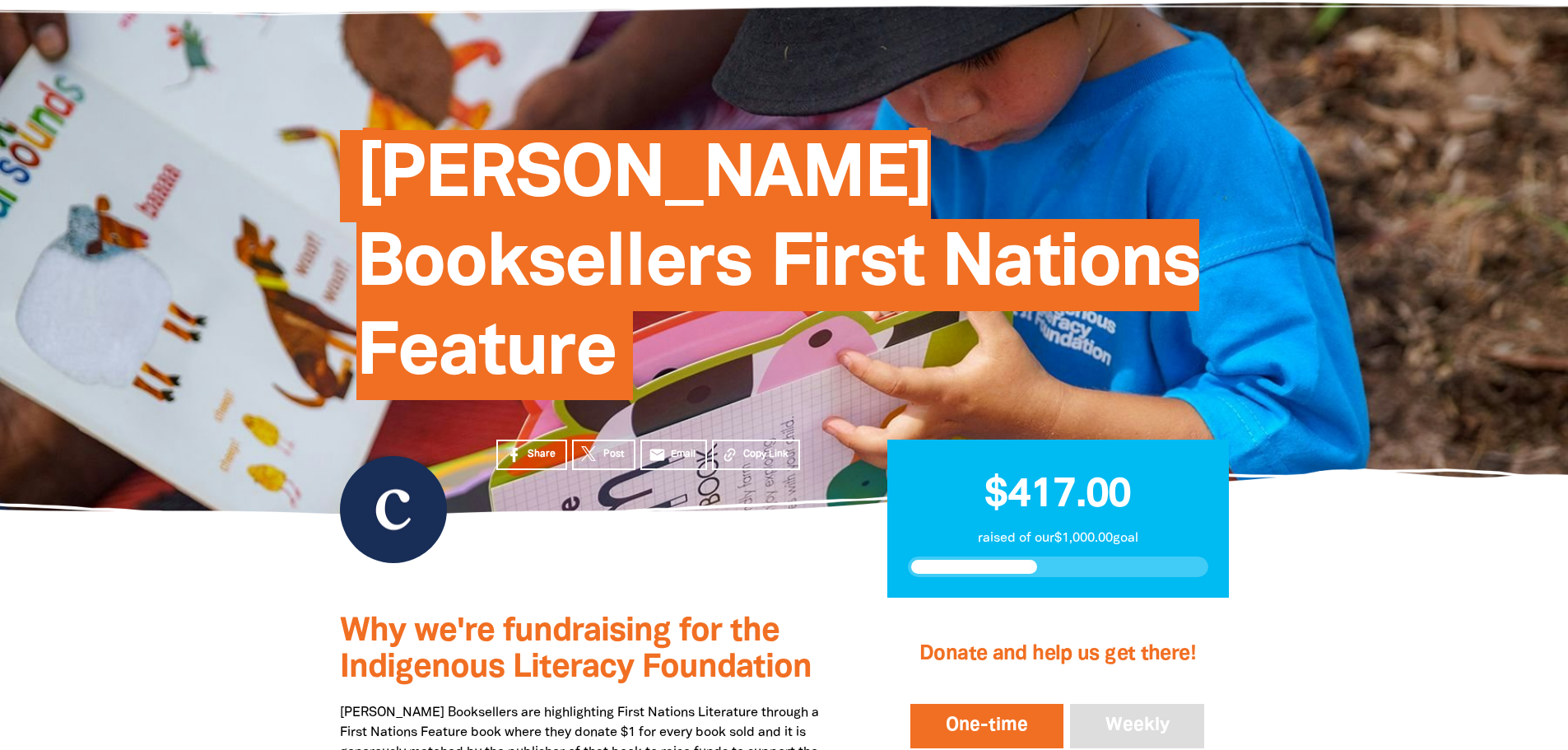
scroll to position [0, 0]
